Goal: Task Accomplishment & Management: Complete application form

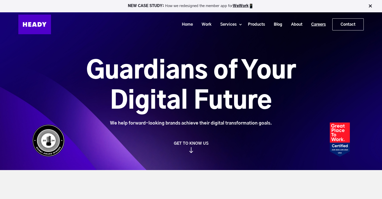
click at [318, 26] on link "Careers" at bounding box center [316, 24] width 23 height 9
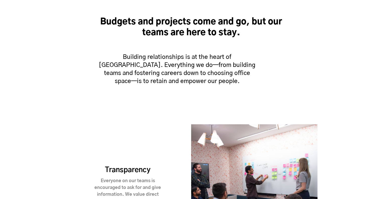
scroll to position [391, 0]
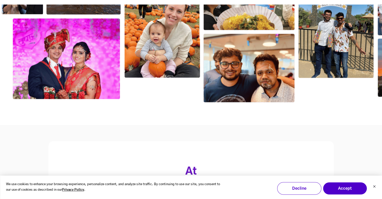
scroll to position [880, 0]
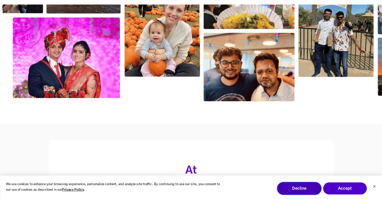
click at [301, 188] on button "Decline" at bounding box center [299, 188] width 44 height 13
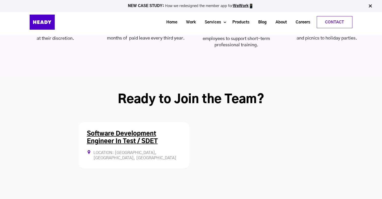
scroll to position [1314, 0]
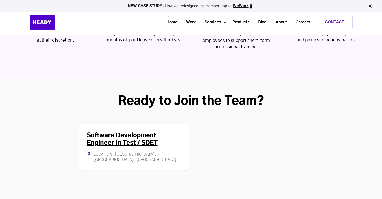
click at [131, 132] on link "Software Development Engineer In Test / SDET" at bounding box center [122, 139] width 71 height 14
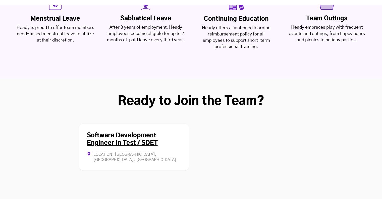
scroll to position [1398, 0]
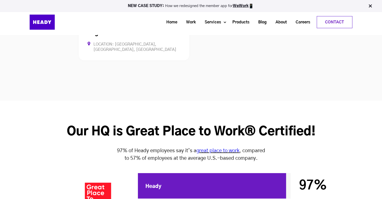
scroll to position [1415, 0]
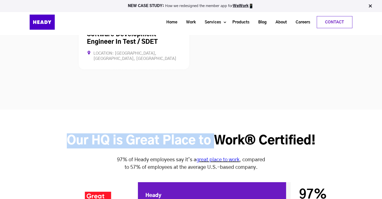
drag, startPoint x: 61, startPoint y: 108, endPoint x: 217, endPoint y: 112, distance: 156.9
click at [217, 133] on div "Our HQ is Great Place to Work® Certified!" at bounding box center [191, 140] width 382 height 15
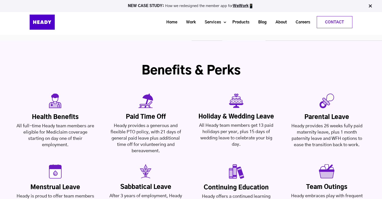
scroll to position [1145, 0]
